Goal: Find specific page/section: Find specific page/section

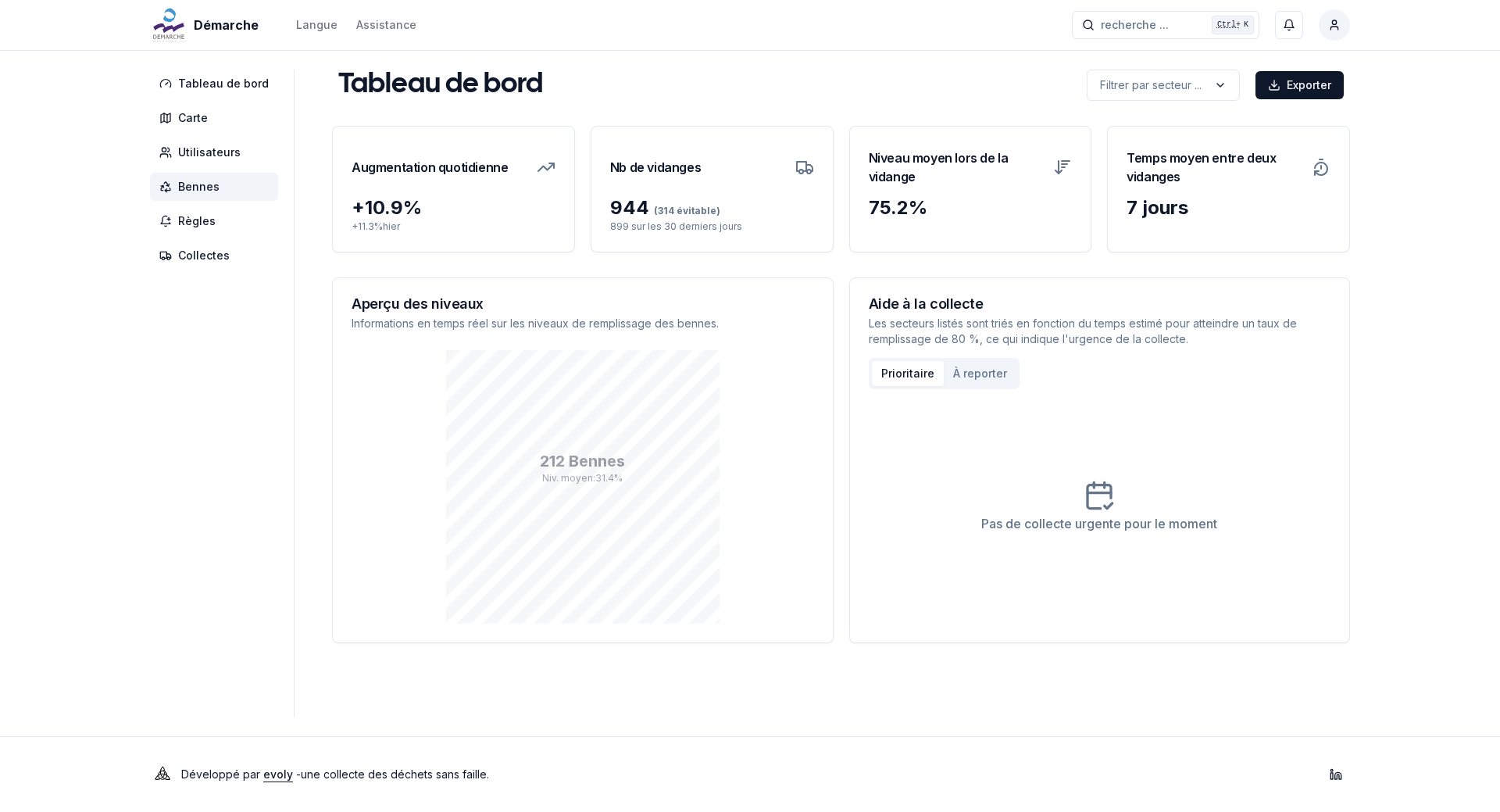
click at [201, 189] on span "Bennes" at bounding box center [199, 187] width 41 height 16
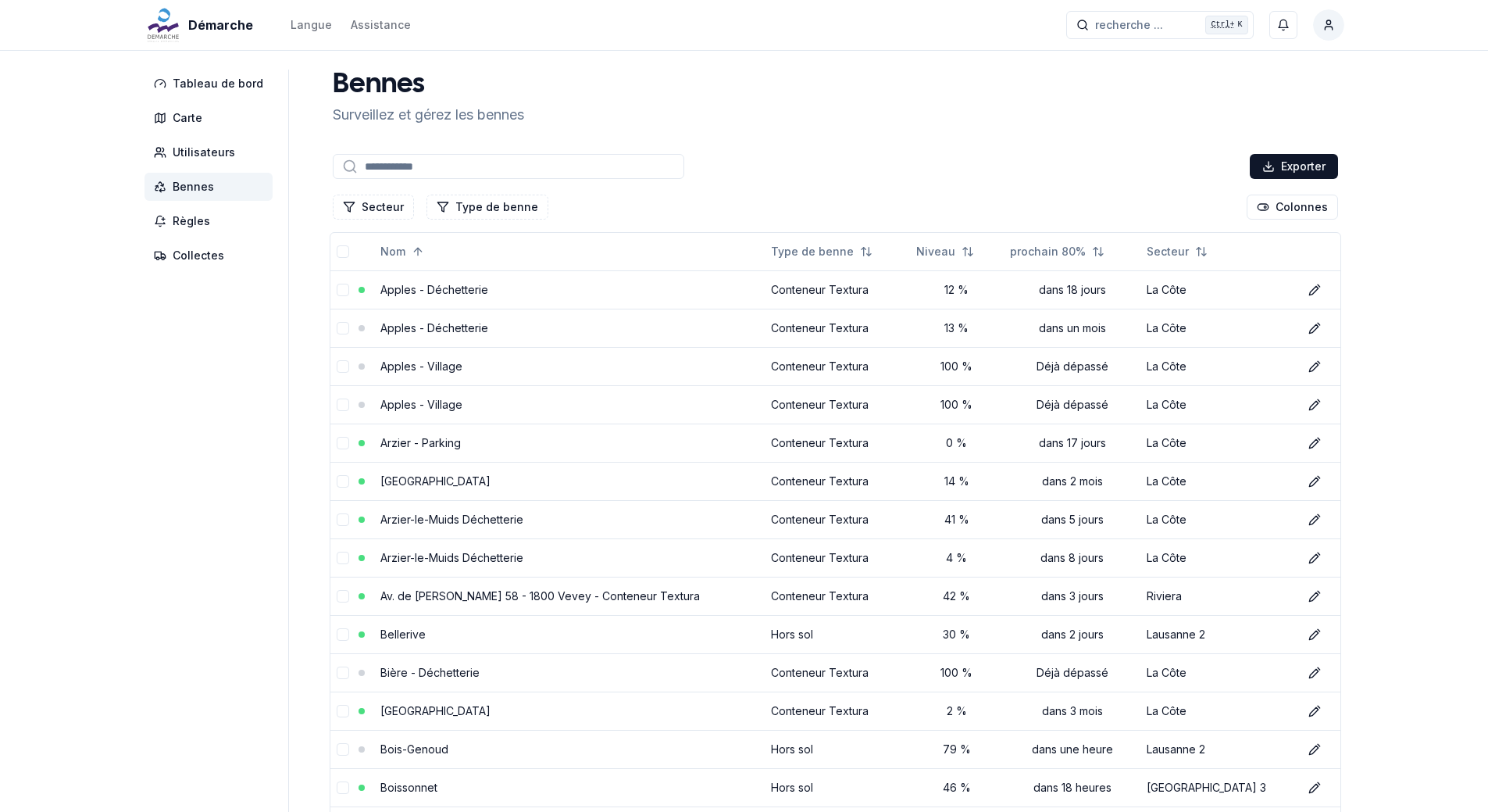
click at [201, 190] on span "Bennes" at bounding box center [193, 187] width 41 height 16
click at [406, 210] on div "Secteur Type de benne" at bounding box center [441, 207] width 216 height 25
click at [391, 210] on button "Secteur" at bounding box center [373, 207] width 81 height 25
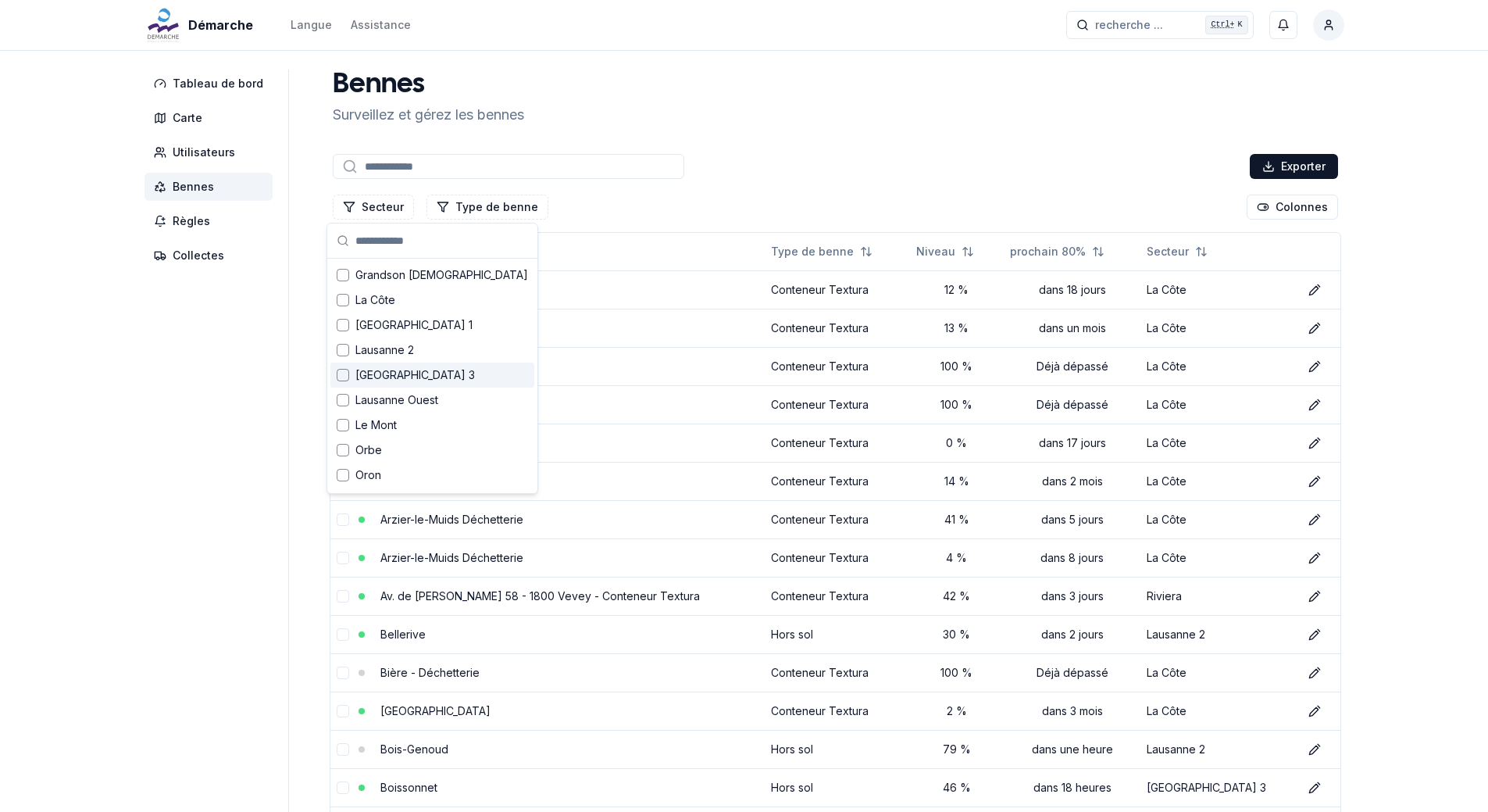
scroll to position [172, 0]
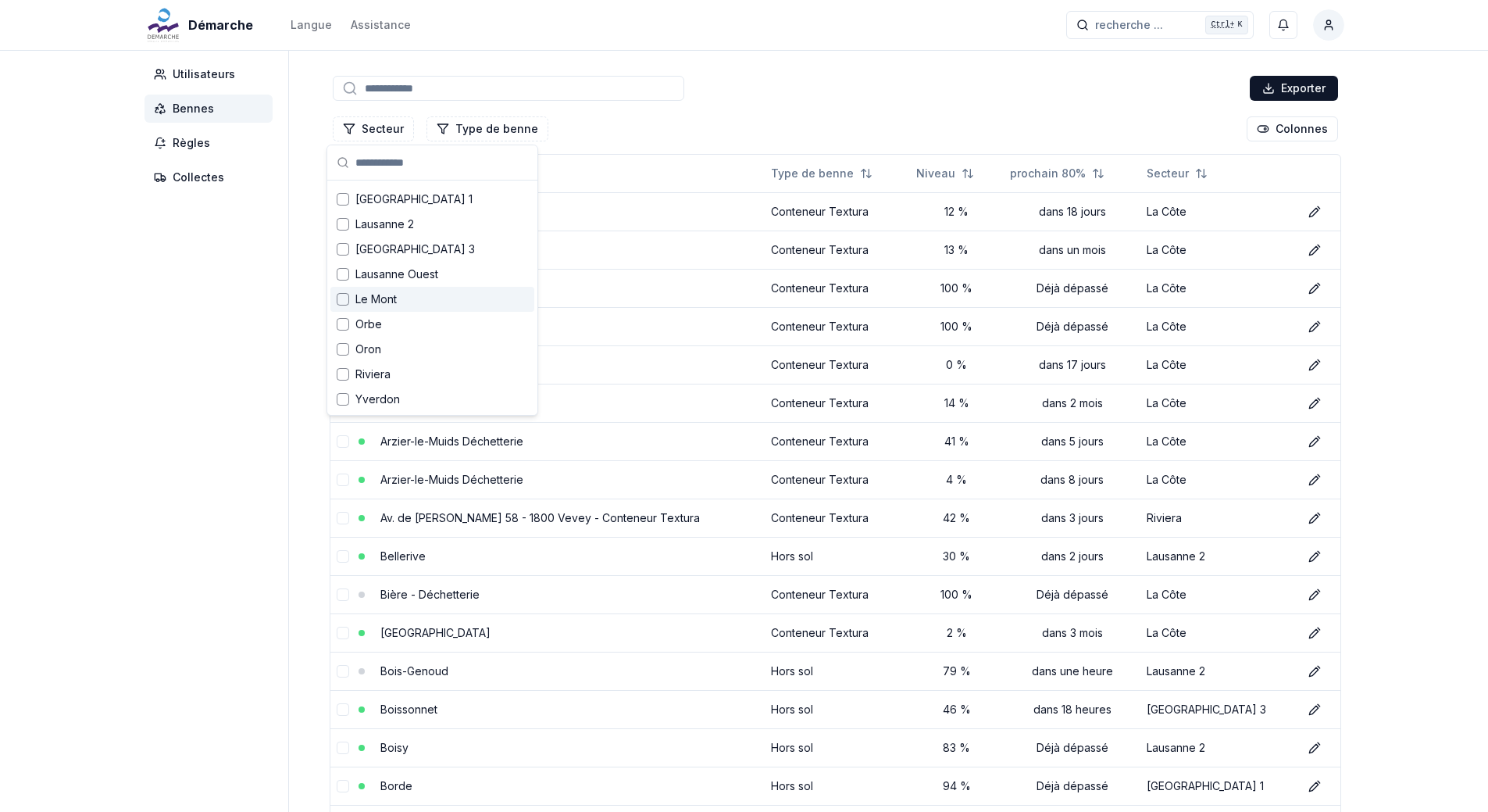
click at [387, 301] on span "Le Mont" at bounding box center [376, 299] width 41 height 16
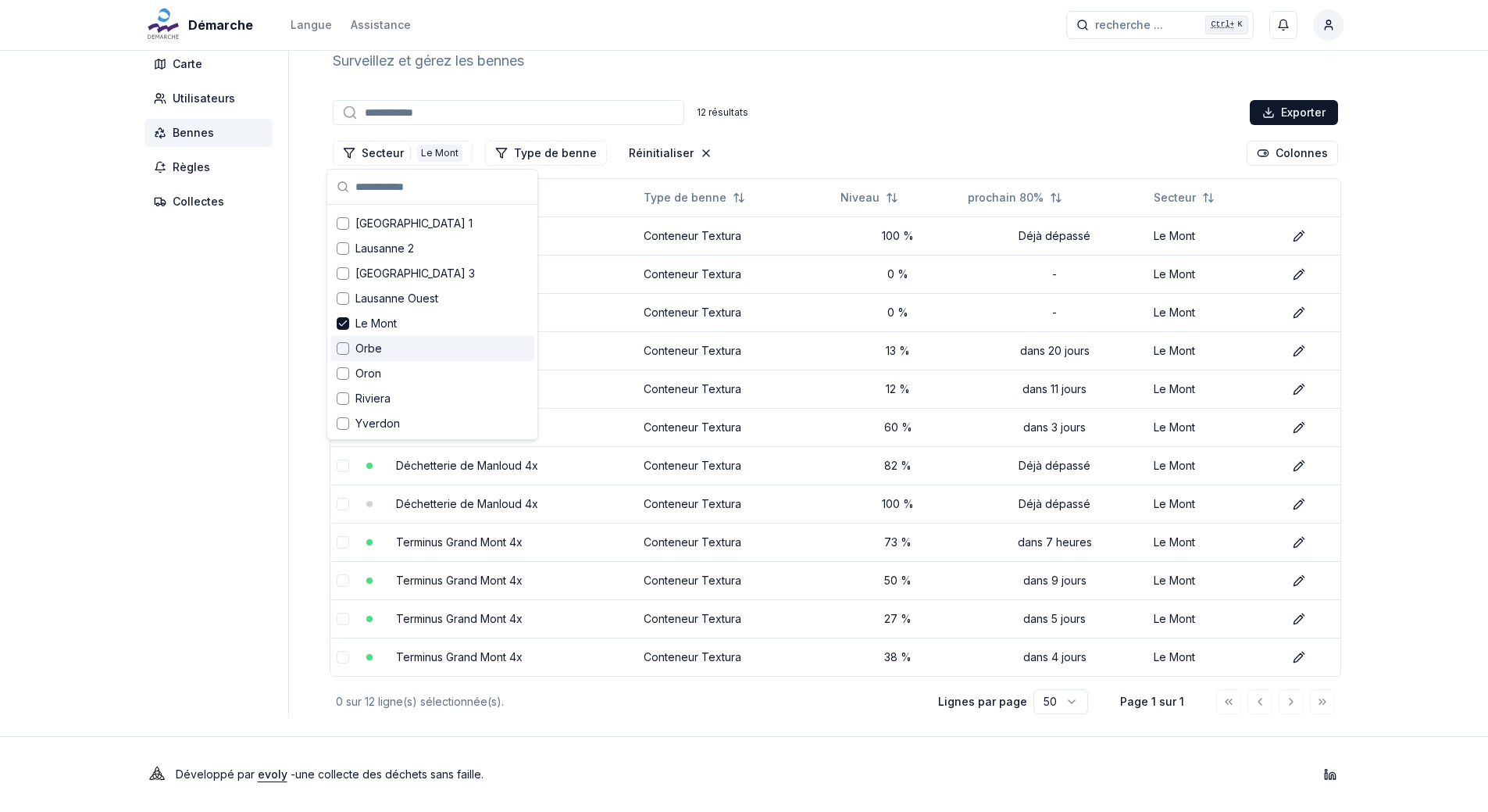
click at [247, 371] on aside "Tableau de bord Carte Utilisateurs Bennes Règles Collectes" at bounding box center [217, 366] width 145 height 702
